Goal: Task Accomplishment & Management: Manage account settings

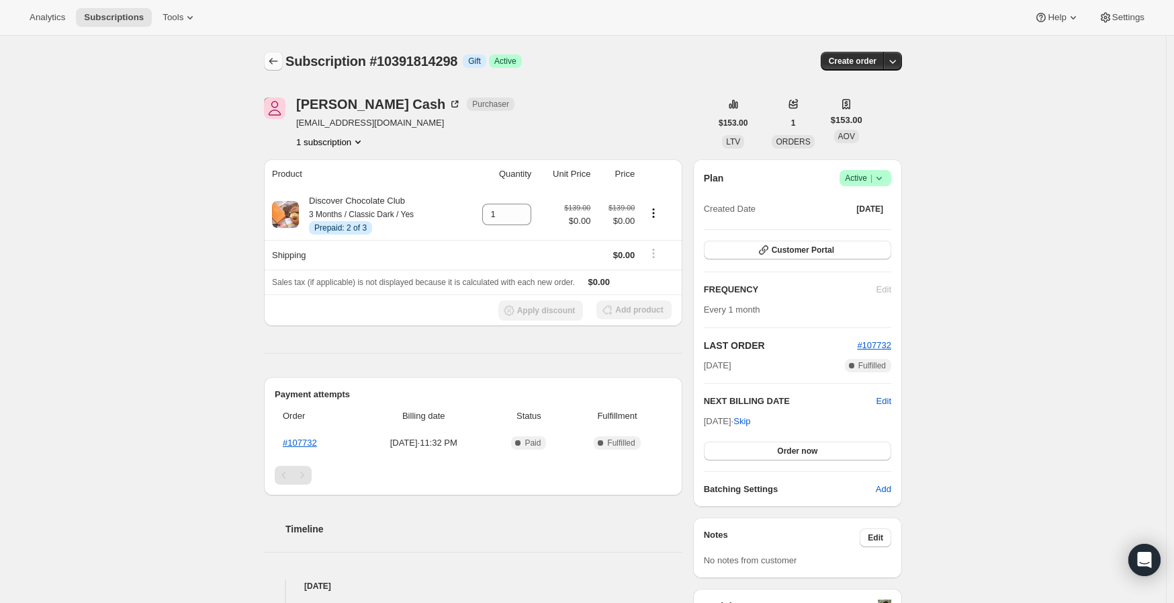
click at [279, 58] on icon "Subscriptions" at bounding box center [273, 60] width 13 height 13
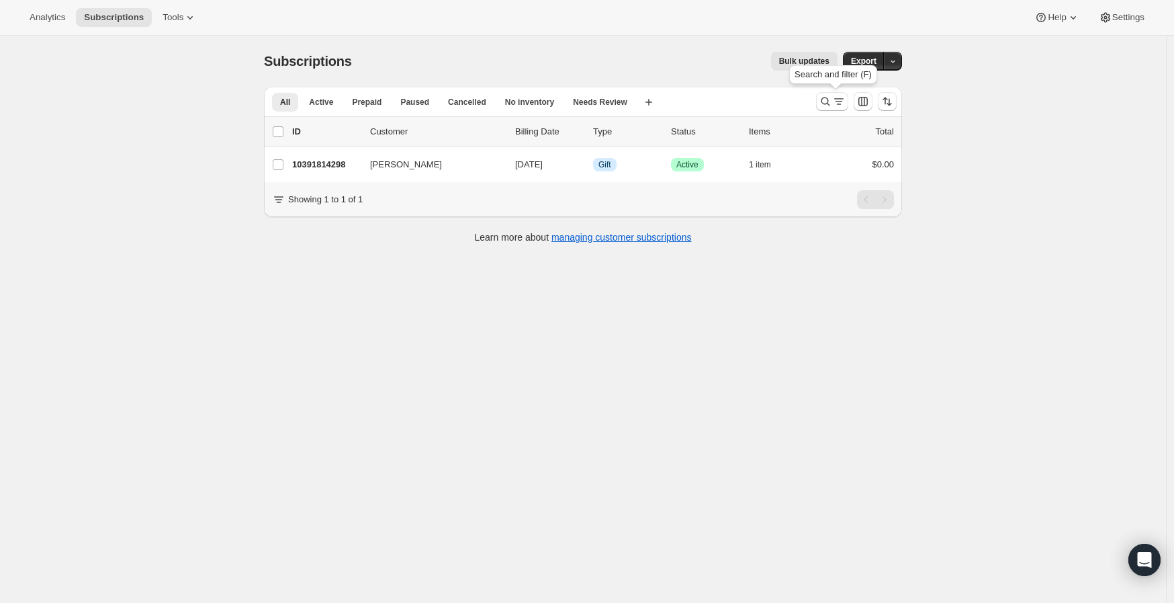
click at [817, 103] on div at bounding box center [856, 101] width 91 height 27
click at [828, 106] on icon "Search and filter results" at bounding box center [825, 101] width 13 height 13
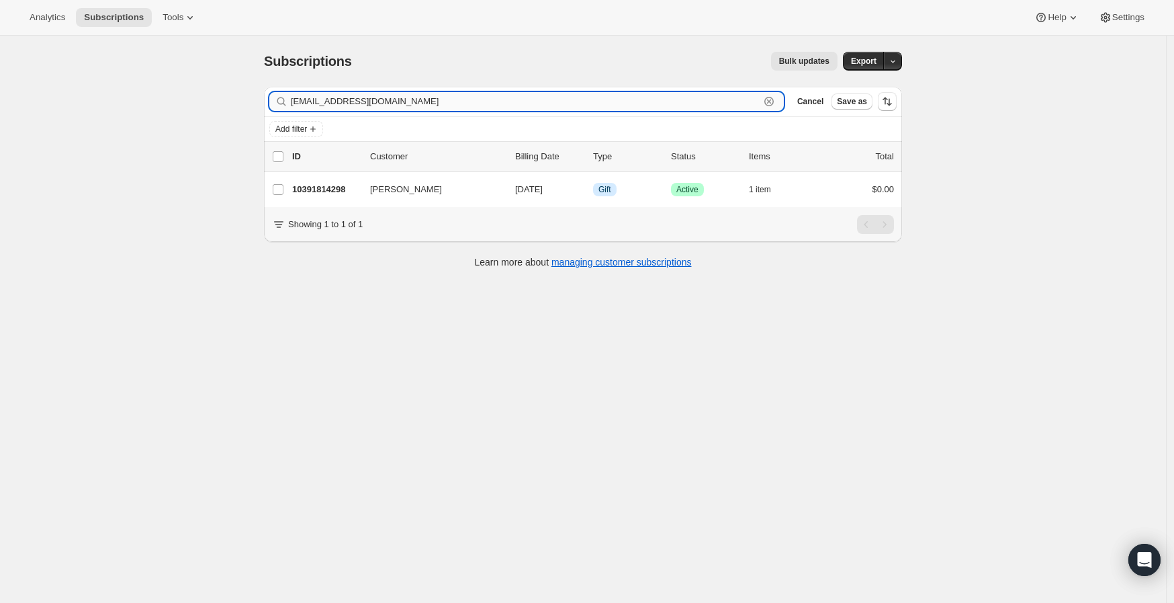
click at [351, 99] on input "[EMAIL_ADDRESS][DOMAIN_NAME]" at bounding box center [525, 101] width 469 height 19
paste input "[EMAIL_ADDRESS][DOMAIN_NAME]"
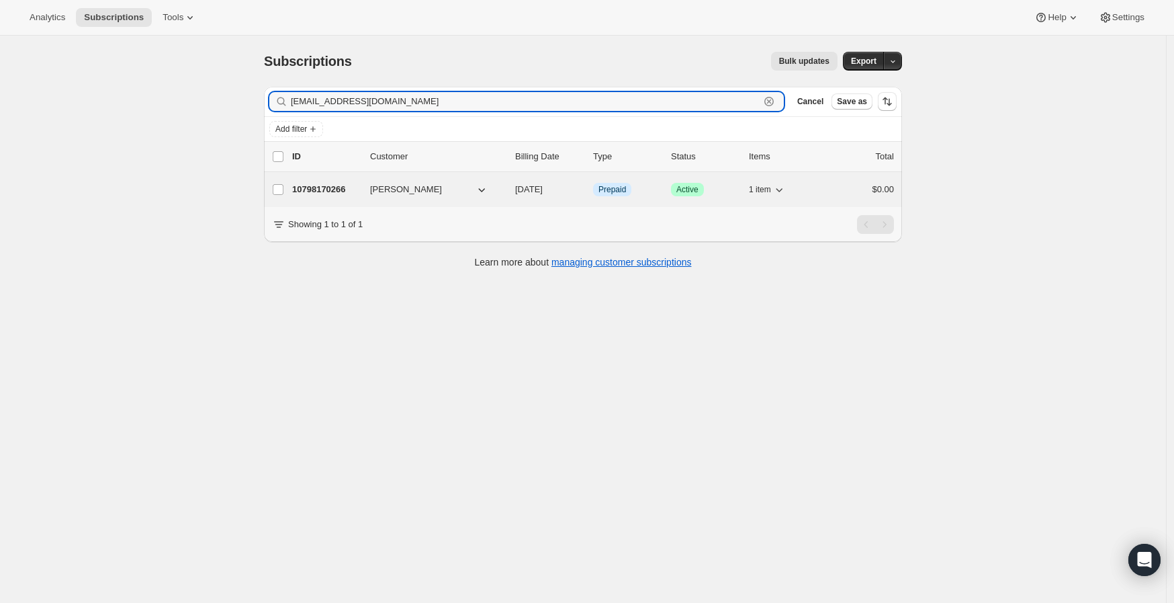
type input "[EMAIL_ADDRESS][DOMAIN_NAME]"
click at [323, 191] on p "10798170266" at bounding box center [325, 189] width 67 height 13
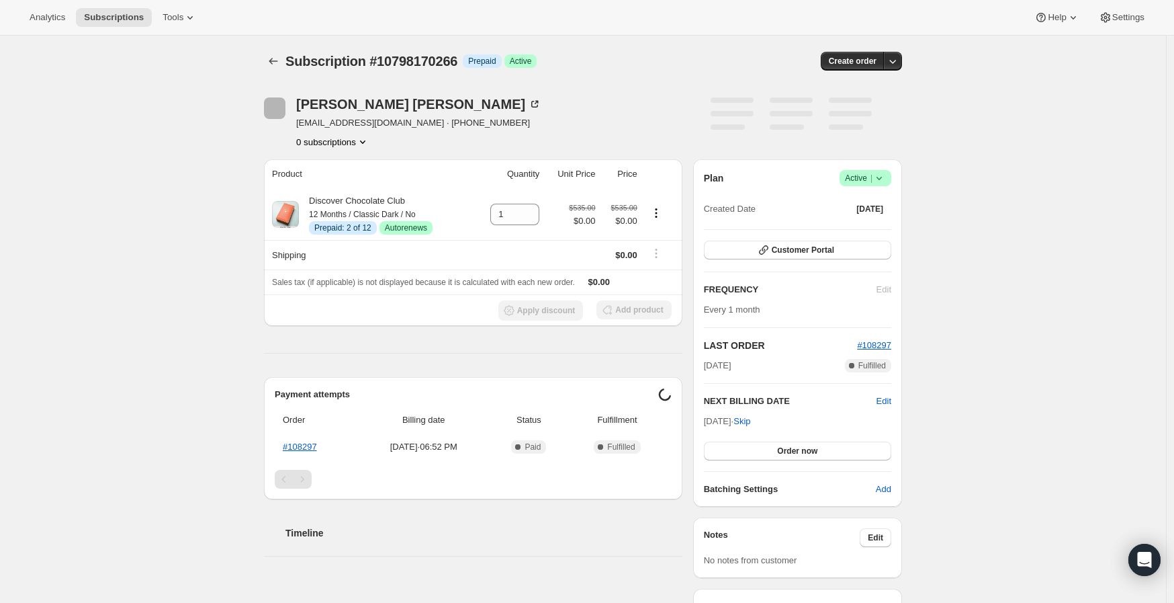
click at [200, 292] on div "Subscription #10798170266. This page is ready Subscription #10798170266 Info Pr…" at bounding box center [583, 515] width 1166 height 958
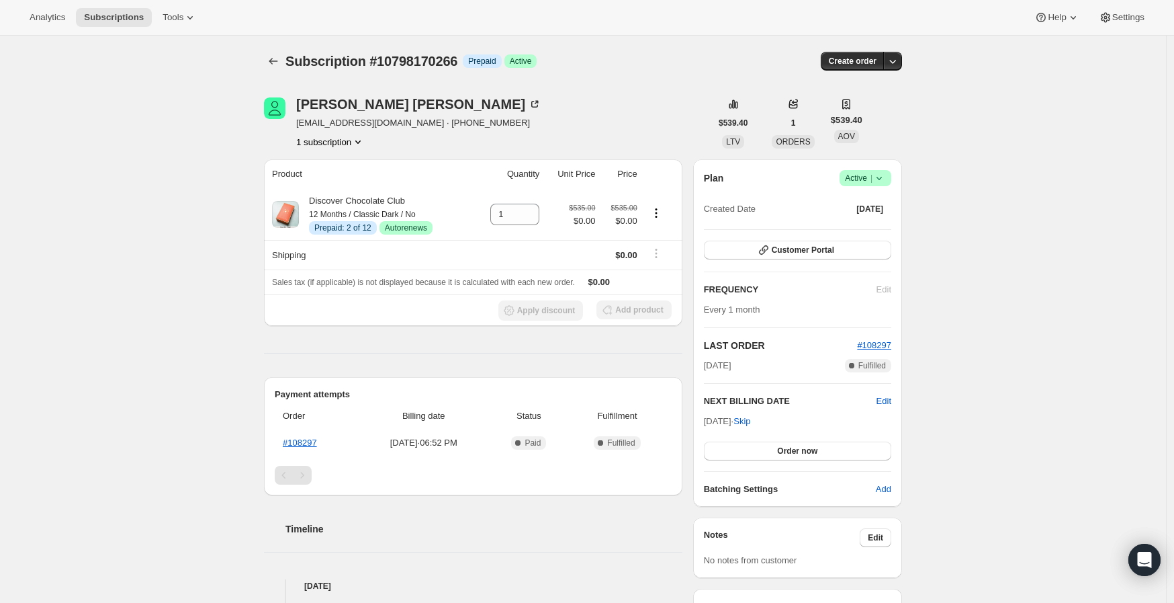
click at [176, 241] on div "Subscription #10798170266. This page is ready Subscription #10798170266 Info Pr…" at bounding box center [583, 515] width 1166 height 958
click at [188, 222] on div "Subscription #10798170266. This page is ready Subscription #10798170266 Info Pr…" at bounding box center [583, 515] width 1166 height 958
click at [150, 275] on div "Subscription #10798170266. This page is ready Subscription #10798170266 Info Pr…" at bounding box center [583, 515] width 1166 height 958
click at [886, 174] on icon at bounding box center [879, 177] width 13 height 13
click at [873, 222] on span "Cancel subscription" at bounding box center [865, 227] width 76 height 10
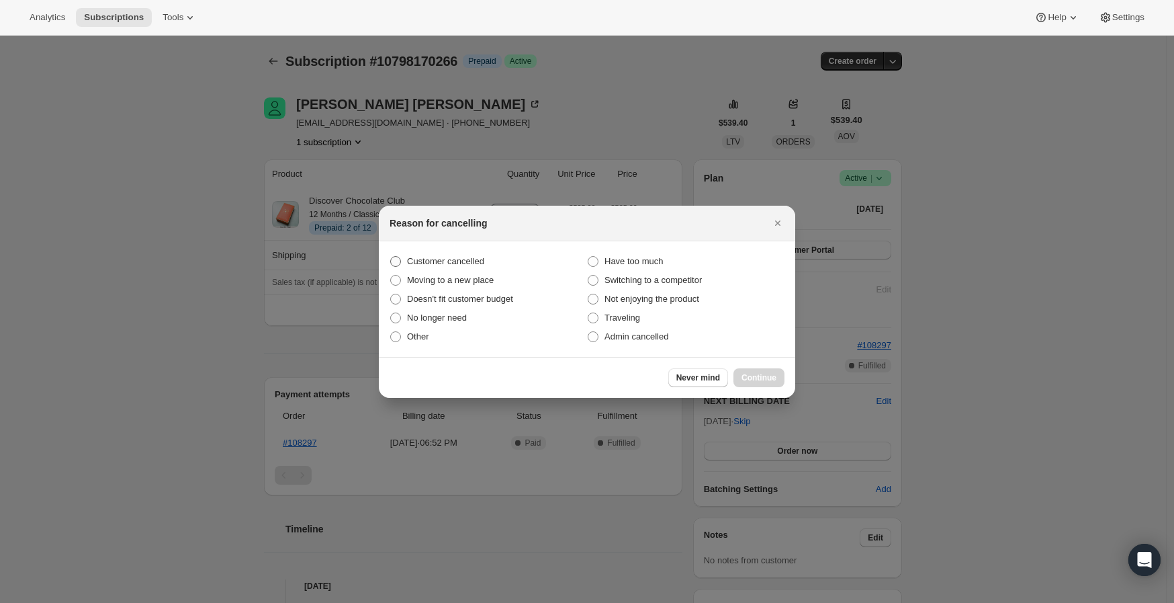
click at [404, 258] on label "Customer cancelled" at bounding box center [489, 261] width 198 height 19
click at [391, 257] on input "Customer cancelled" at bounding box center [390, 256] width 1 height 1
radio input "true"
click at [752, 379] on span "Continue" at bounding box center [759, 377] width 35 height 11
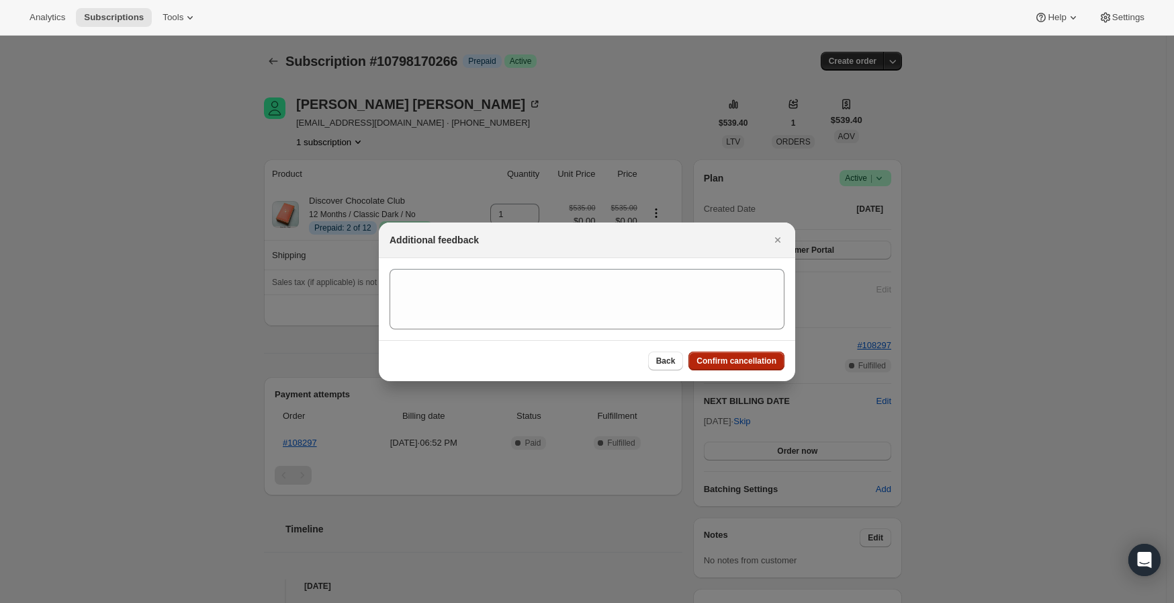
click at [724, 362] on span "Confirm cancellation" at bounding box center [737, 360] width 80 height 11
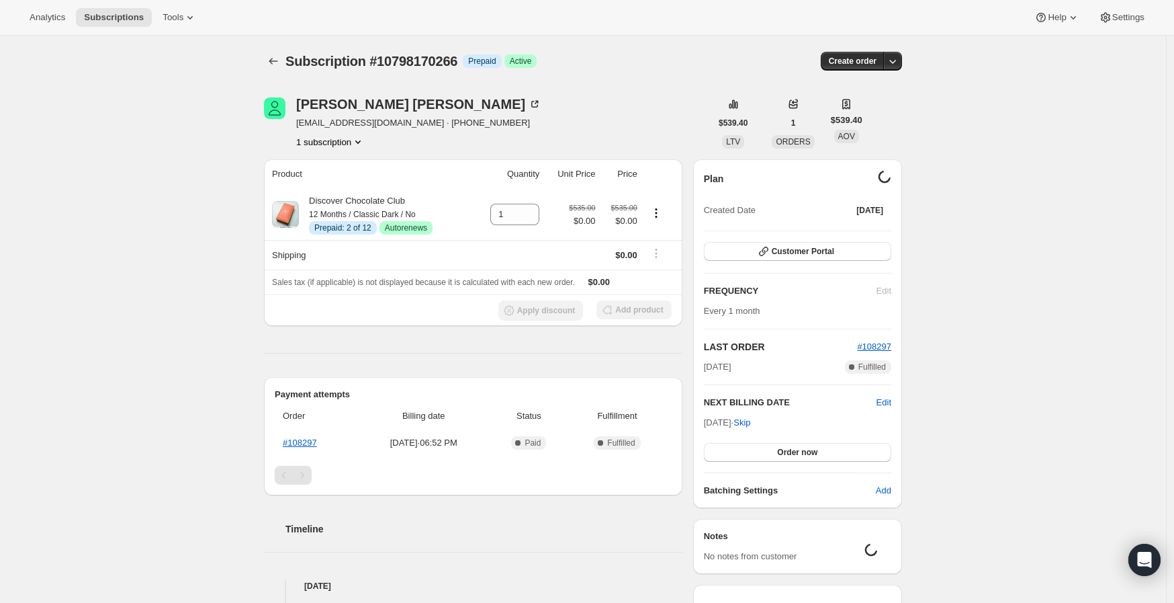
click at [183, 324] on div "Subscription #10798170266. This page is ready Subscription #10798170266 Info Pr…" at bounding box center [583, 510] width 1166 height 949
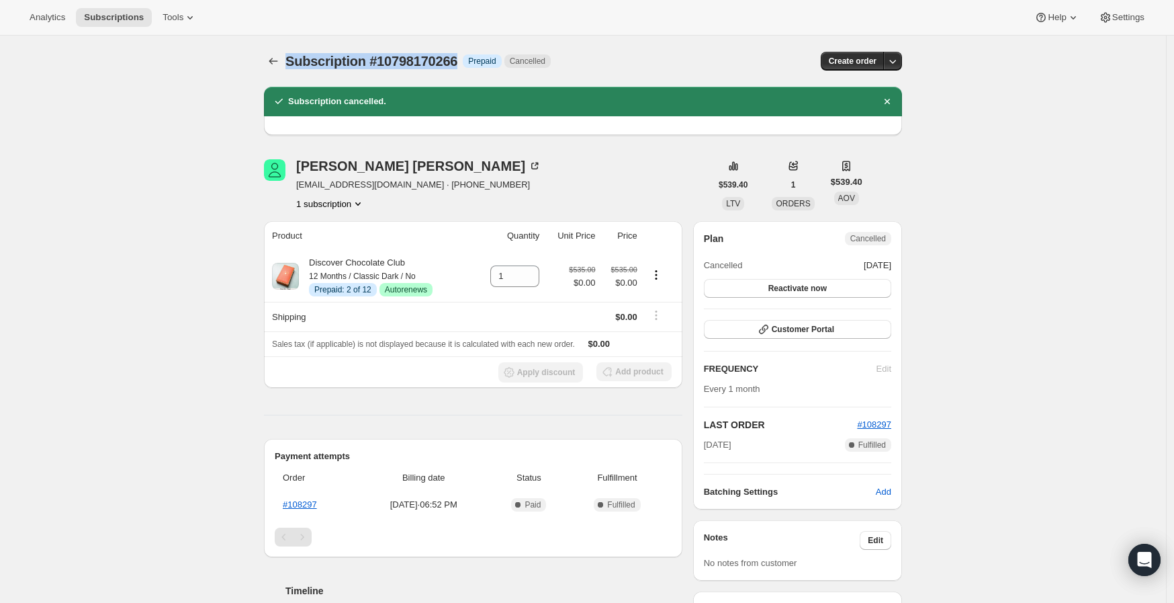
drag, startPoint x: 472, startPoint y: 58, endPoint x: 290, endPoint y: 52, distance: 182.1
click at [290, 54] on span "Subscription #10798170266" at bounding box center [372, 61] width 172 height 15
copy span "Subscription #10798170266"
